Goal: Transaction & Acquisition: Purchase product/service

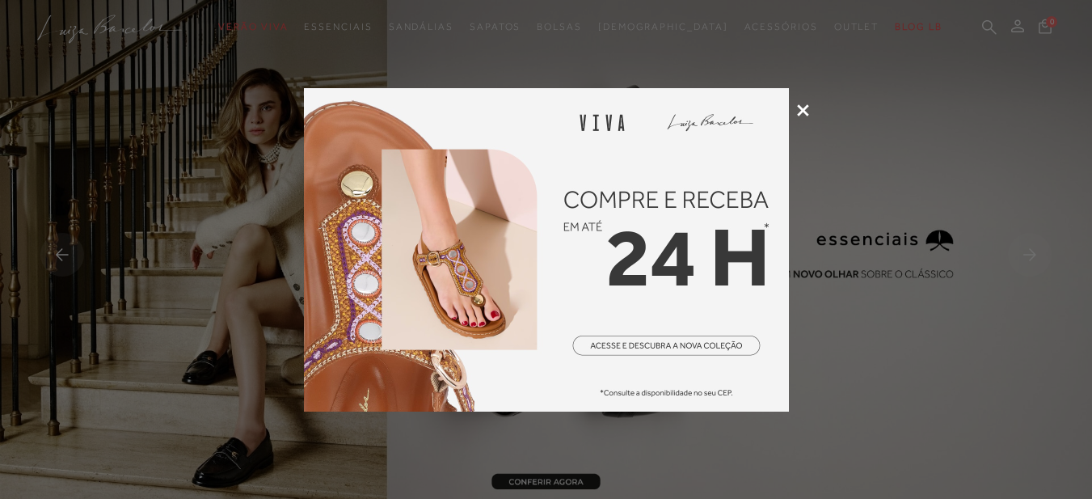
click at [804, 115] on icon at bounding box center [803, 110] width 12 height 12
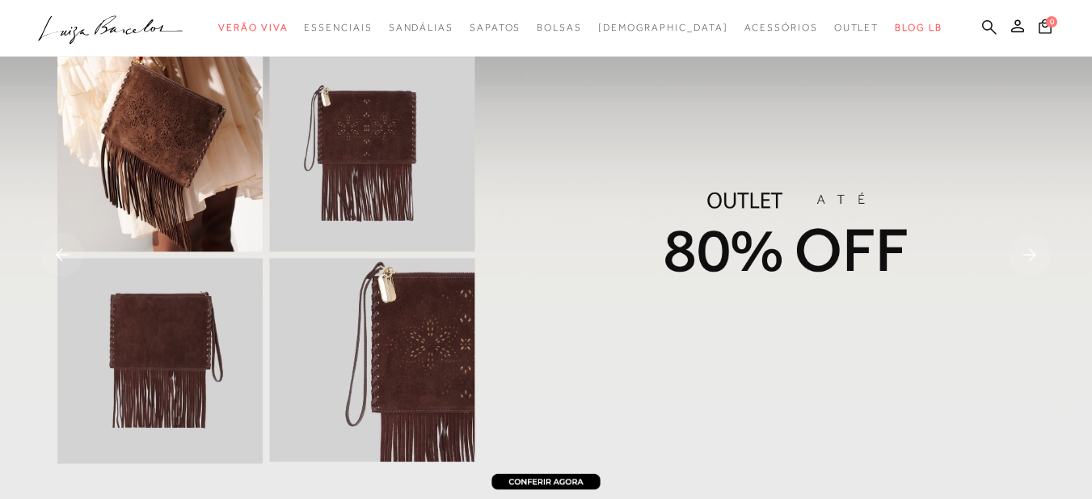
click at [982, 21] on icon at bounding box center [989, 26] width 15 height 15
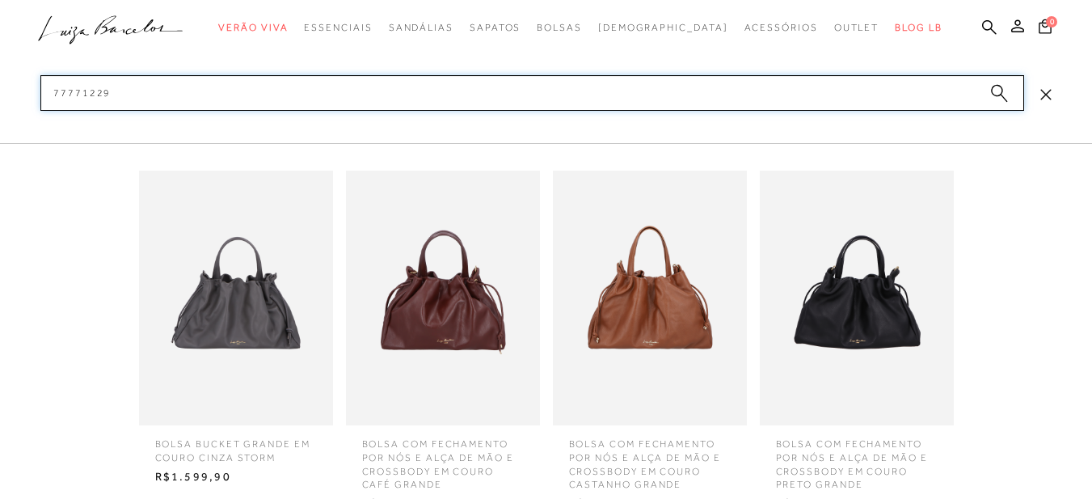
type input "77771229"
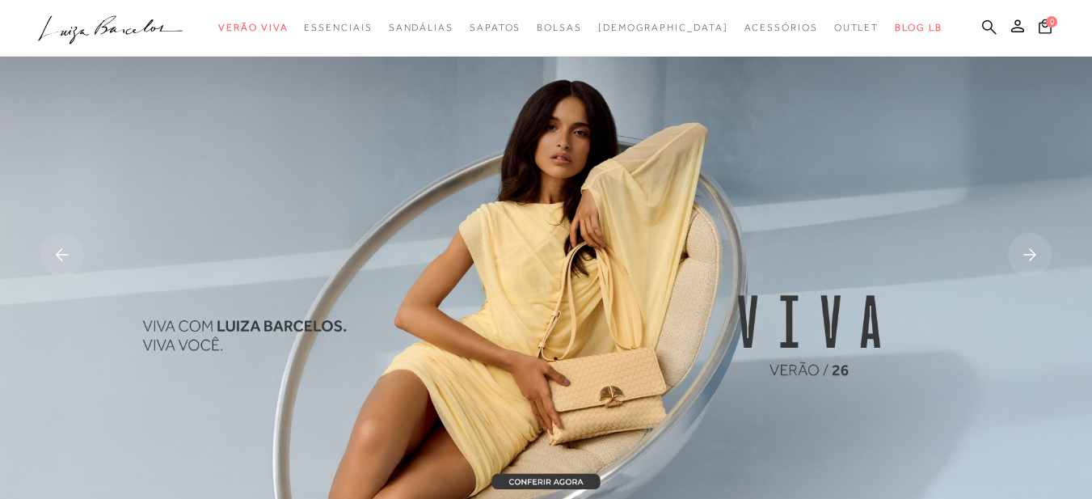
click at [982, 22] on icon at bounding box center [989, 26] width 15 height 15
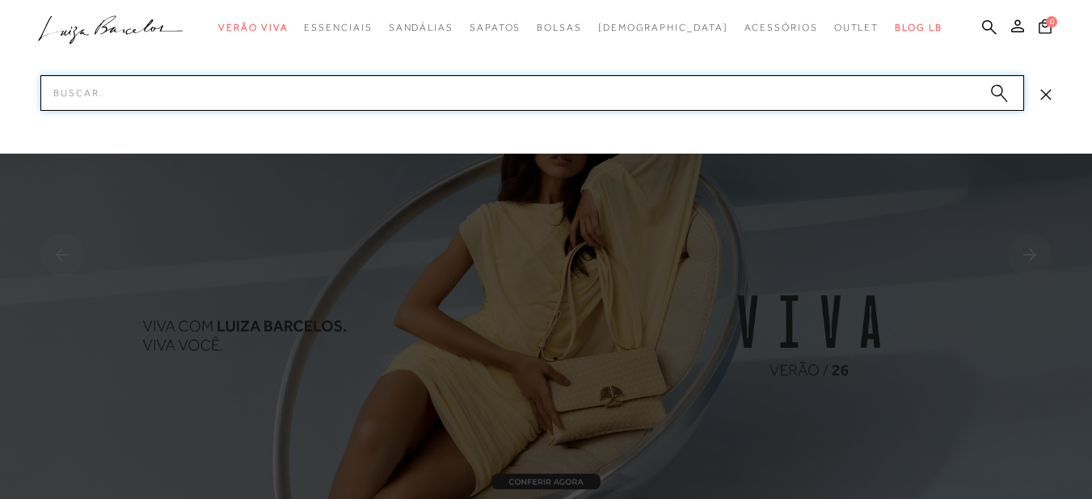
click at [790, 86] on input "Pesquisar" at bounding box center [532, 93] width 984 height 36
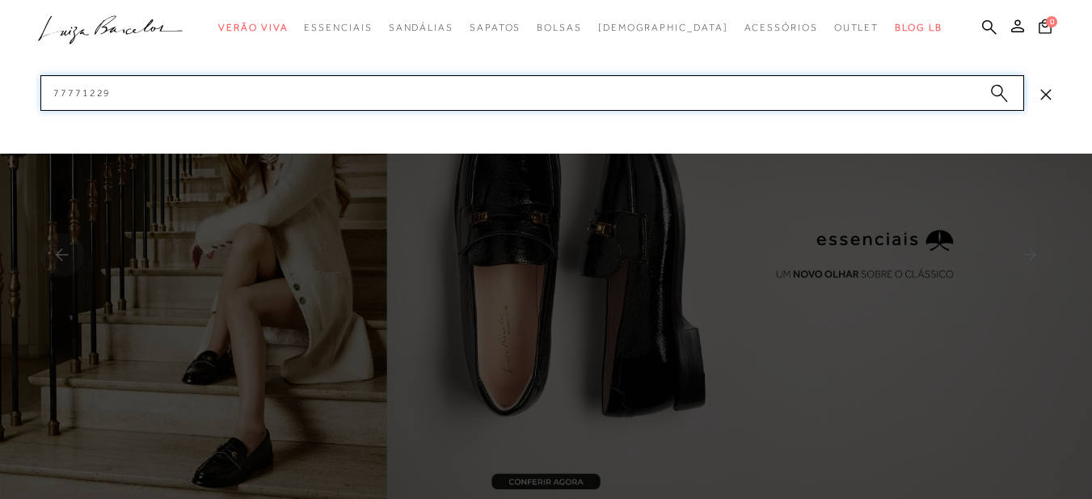
type input "77771229"
click at [1000, 91] on circle "submit" at bounding box center [996, 90] width 11 height 11
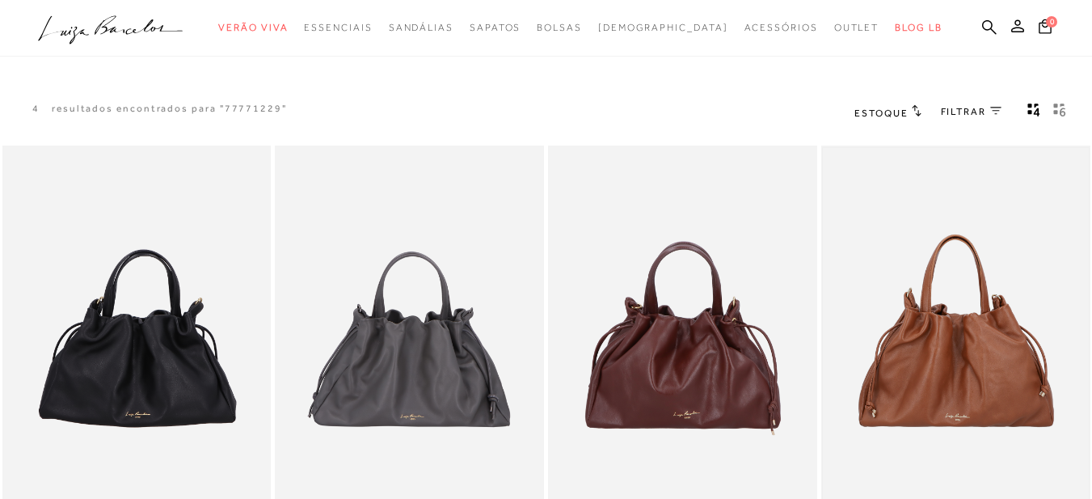
scroll to position [162, 0]
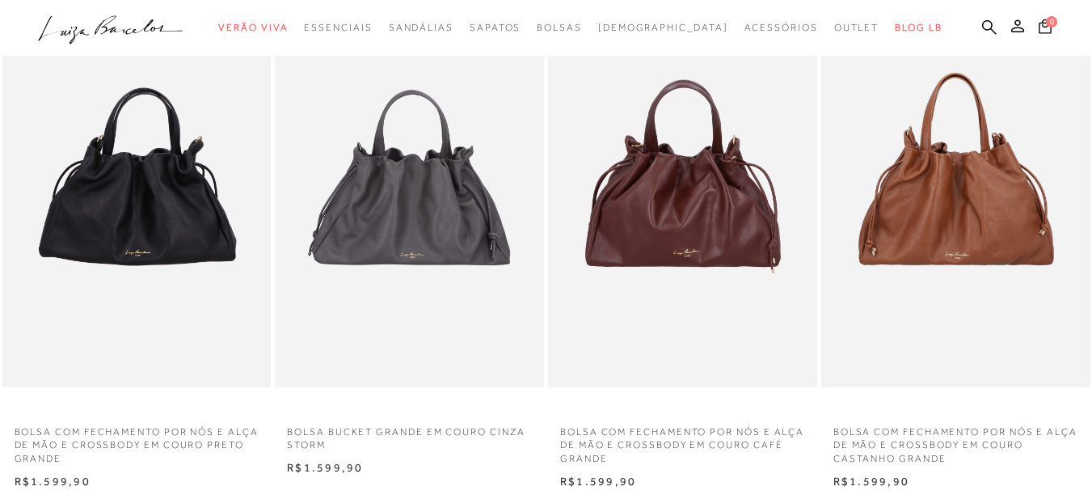
click at [932, 183] on img at bounding box center [956, 185] width 266 height 399
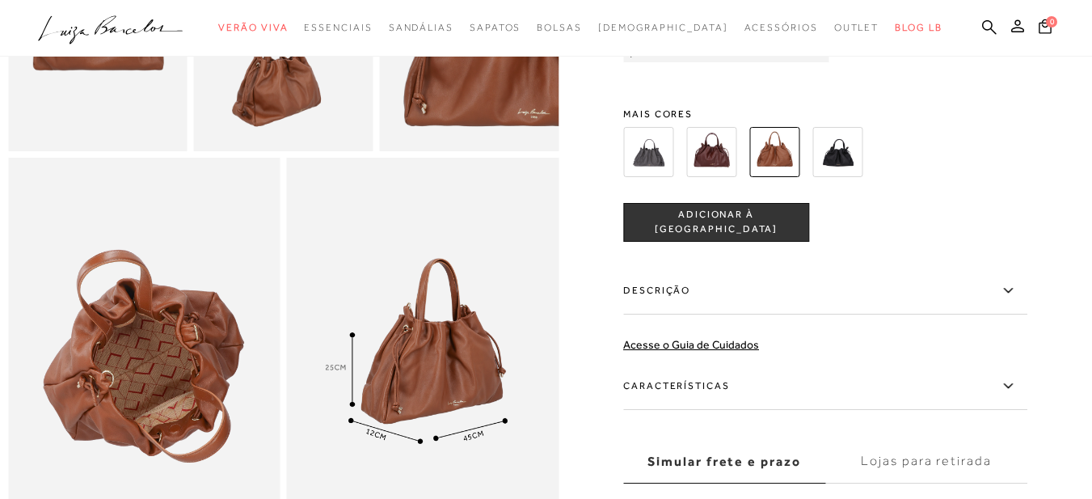
scroll to position [889, 0]
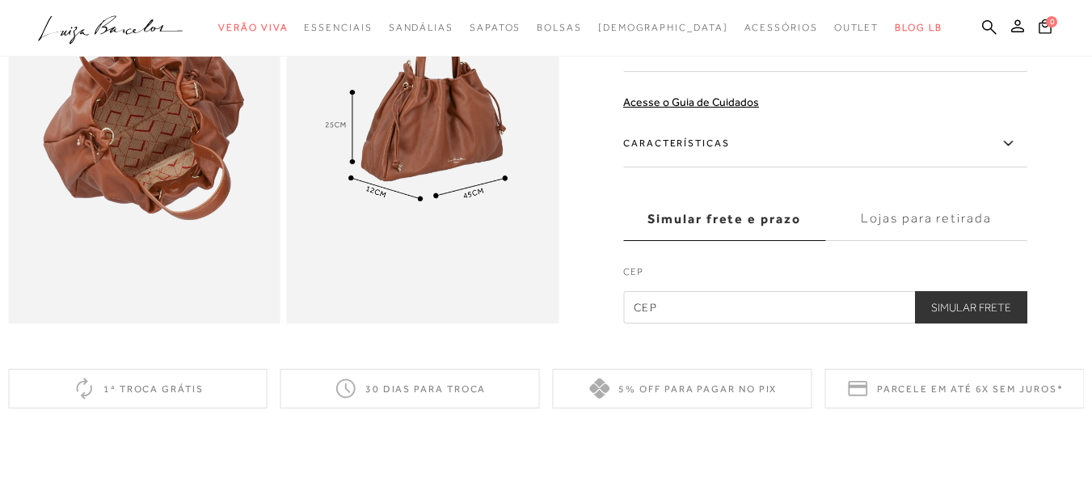
click at [723, 72] on label "Descrição" at bounding box center [825, 48] width 404 height 47
click at [0, 0] on input "Descrição" at bounding box center [0, 0] width 0 height 0
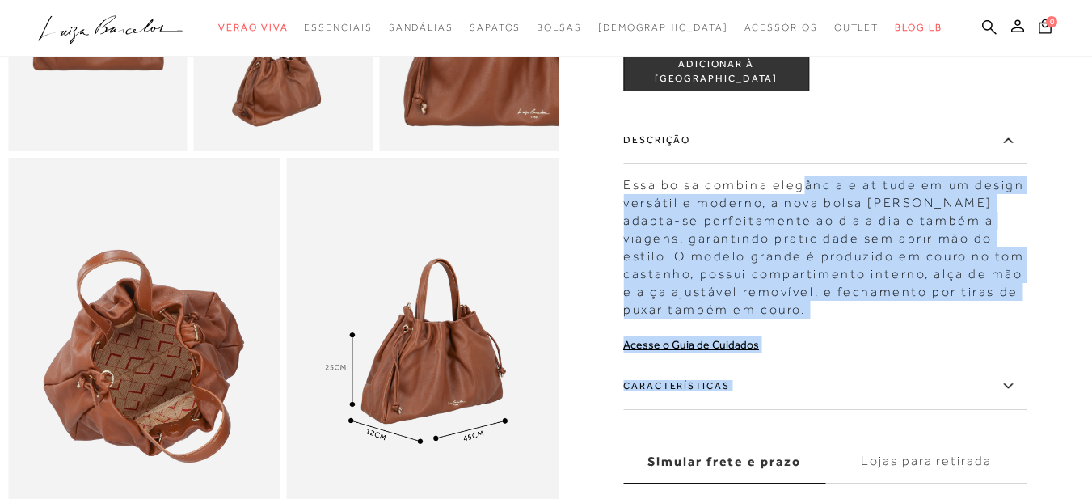
drag, startPoint x: 628, startPoint y: 208, endPoint x: 808, endPoint y: 209, distance: 180.3
click at [808, 209] on div at bounding box center [546, 17] width 1076 height 1098
click at [916, 382] on div "BOLSA COM FECHAMENTO POR NÓS E ALÇA DE MÃO E CROSSBODY EM COURO CASTANHO GRANDE…" at bounding box center [825, 151] width 404 height 830
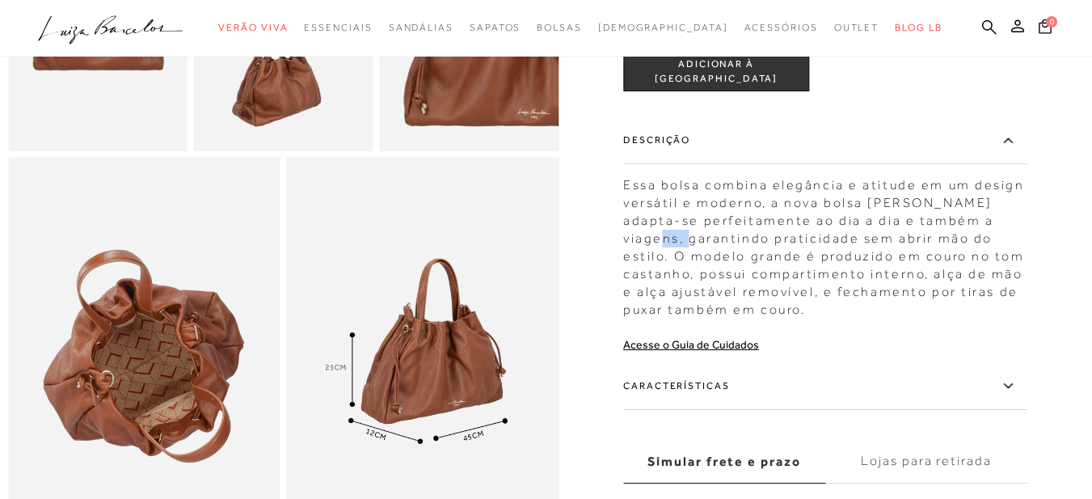
drag, startPoint x: 688, startPoint y: 262, endPoint x: 663, endPoint y: 257, distance: 25.5
click at [663, 257] on div "Essa bolsa combina elegância e atitude em um design versátil e moderno, a nova …" at bounding box center [825, 243] width 404 height 150
click at [868, 388] on label "Características" at bounding box center [825, 386] width 404 height 47
click at [0, 0] on input "Características" at bounding box center [0, 0] width 0 height 0
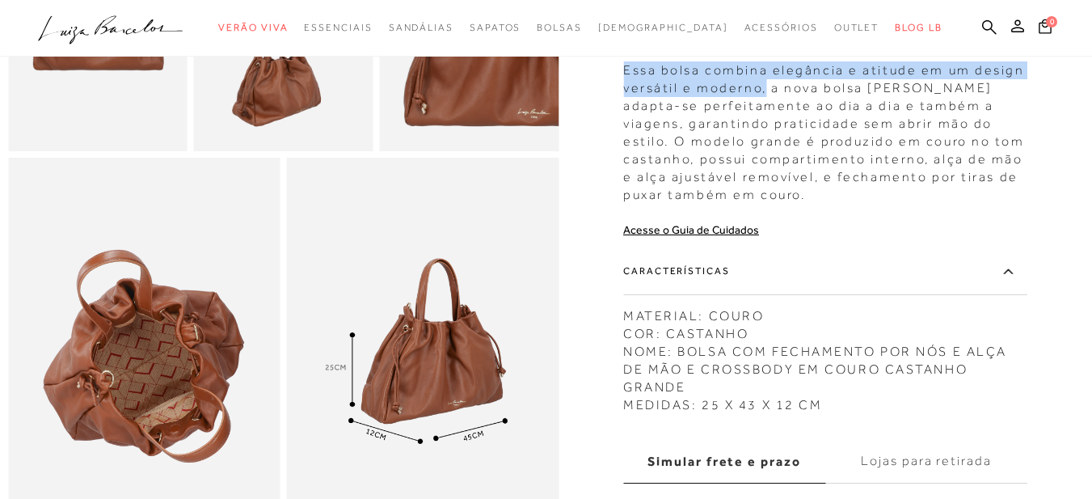
drag, startPoint x: 771, startPoint y: 108, endPoint x: 634, endPoint y: 89, distance: 138.8
click at [634, 89] on div "Essa bolsa combina elegância e atitude em um design versátil e moderno, a nova …" at bounding box center [825, 128] width 404 height 150
copy div "Essa bolsa combina elegância e atitude em um design versátil e moderno,"
